Goal: Task Accomplishment & Management: Manage account settings

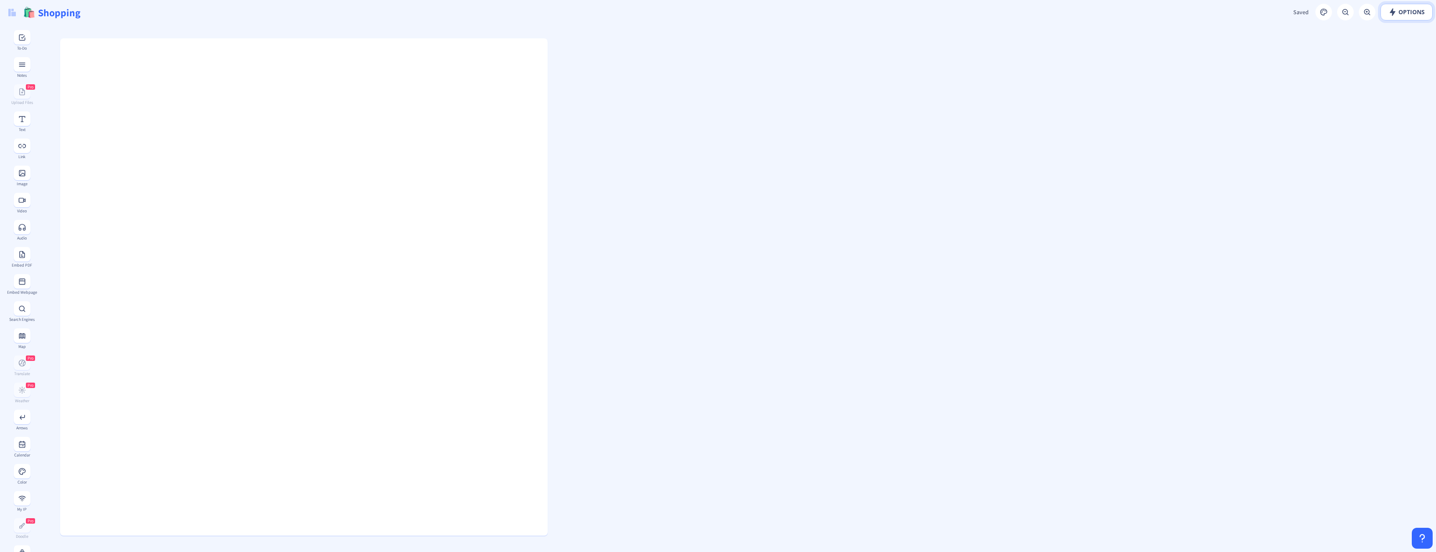
click at [1388, 14] on rect at bounding box center [1392, 12] width 8 height 8
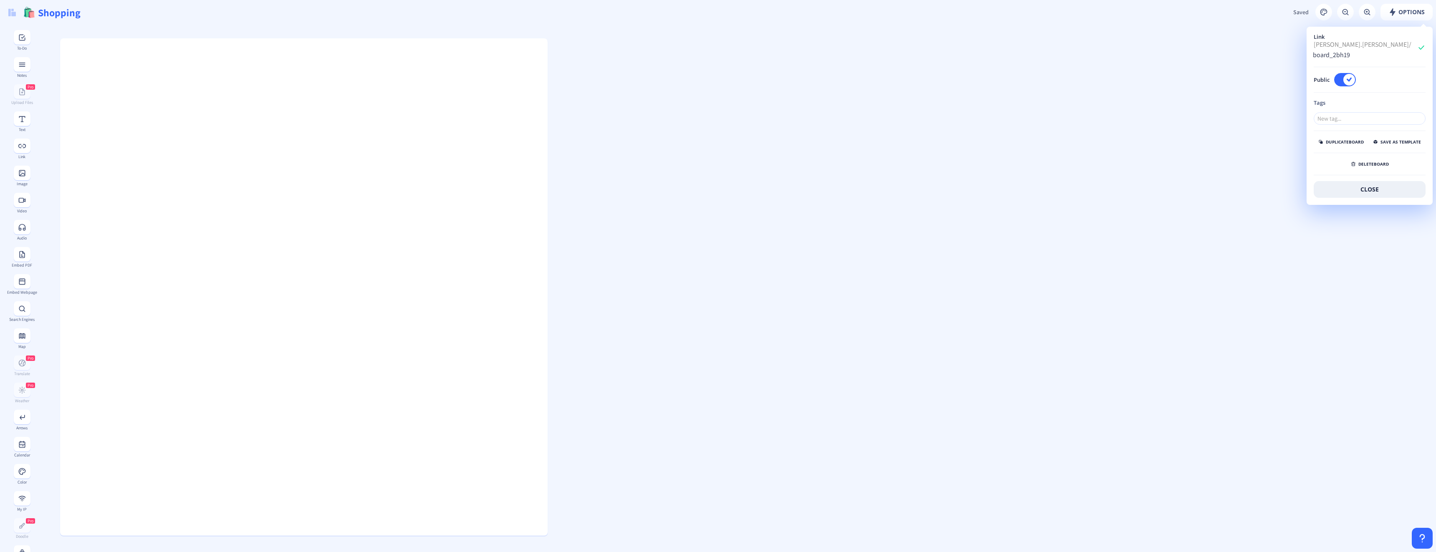
click at [1332, 44] on span "[PERSON_NAME].[PERSON_NAME]/" at bounding box center [1362, 44] width 98 height 9
drag, startPoint x: 1362, startPoint y: 48, endPoint x: 1060, endPoint y: 174, distance: 327.6
click at [1059, 174] on gridster at bounding box center [736, 507] width 1399 height 965
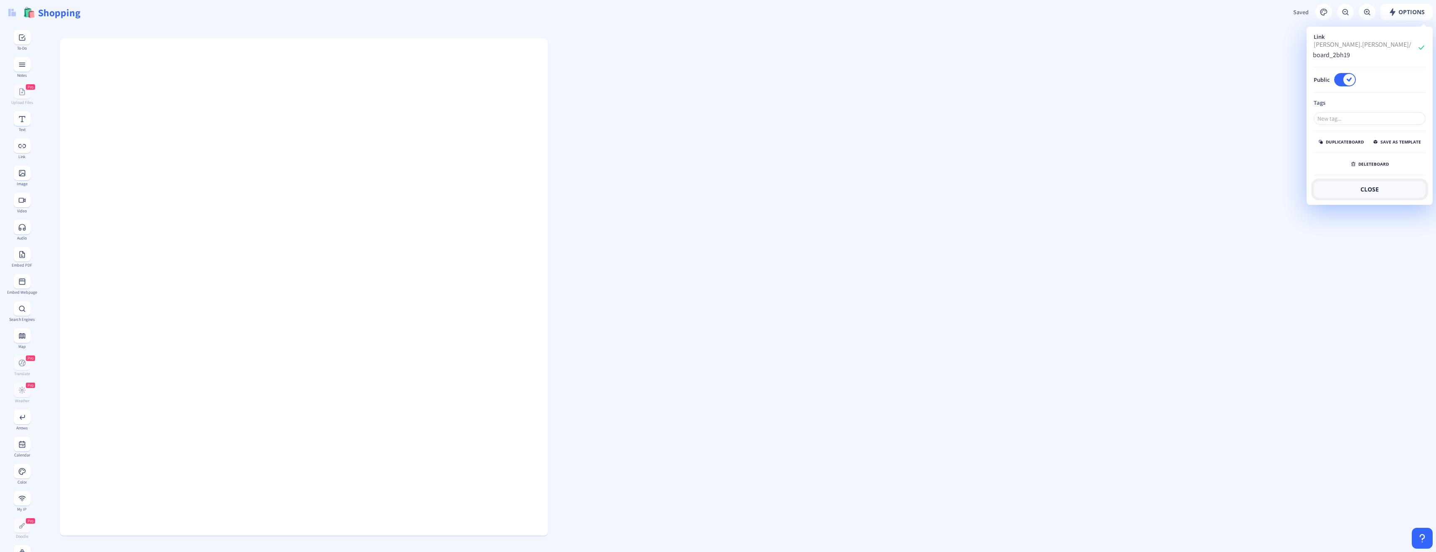
click at [1400, 192] on button "close" at bounding box center [1369, 189] width 112 height 17
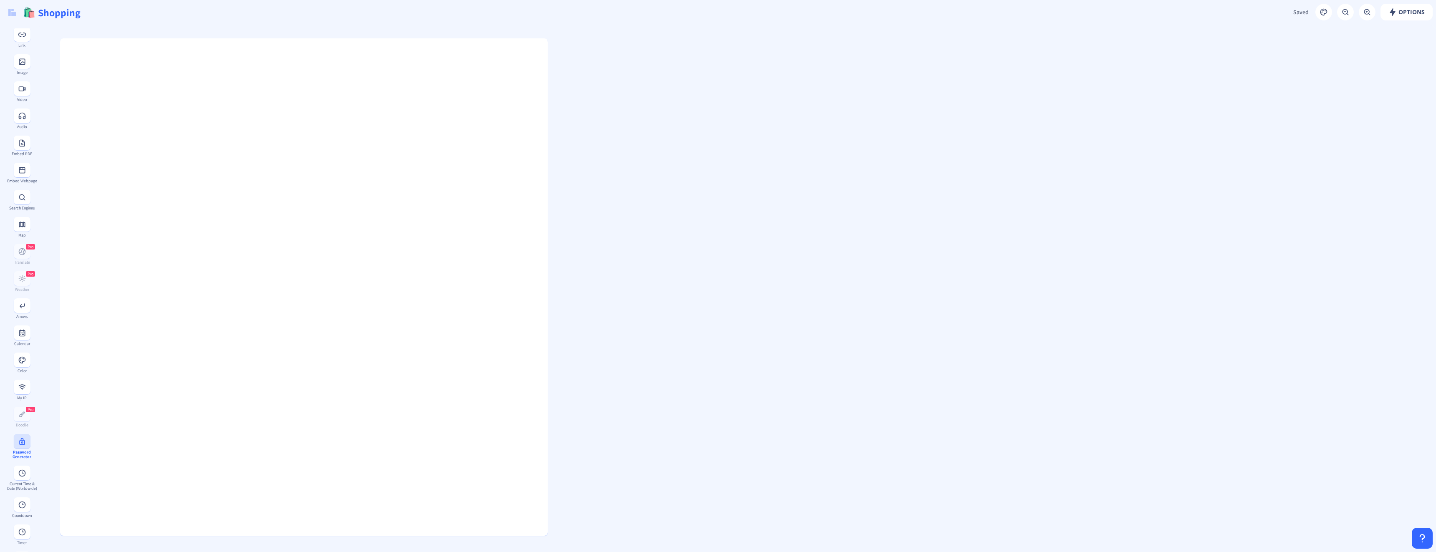
scroll to position [157, 0]
drag, startPoint x: 1039, startPoint y: 352, endPoint x: 867, endPoint y: 305, distance: 178.8
click at [867, 305] on gridster at bounding box center [736, 507] width 1399 height 965
click at [124, 23] on input "Shopping" at bounding box center [396, 12] width 718 height 25
click at [553, 63] on icon at bounding box center [554, 65] width 4 height 5
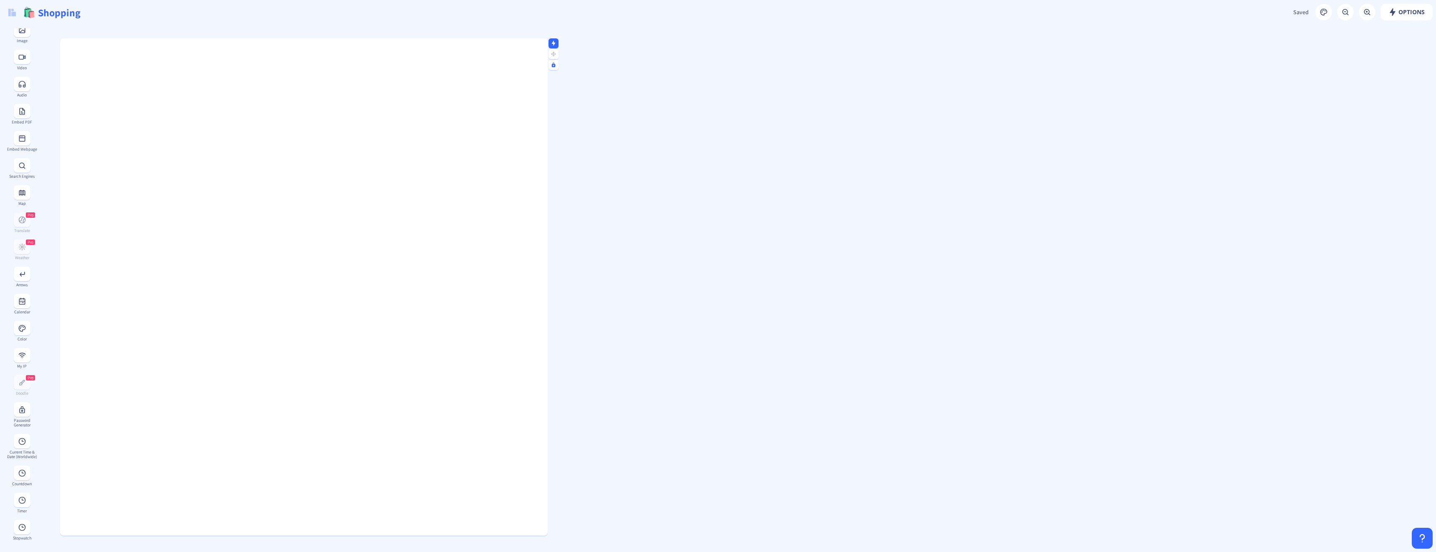
click at [576, 91] on gridster at bounding box center [736, 507] width 1399 height 965
